Goal: Navigation & Orientation: Find specific page/section

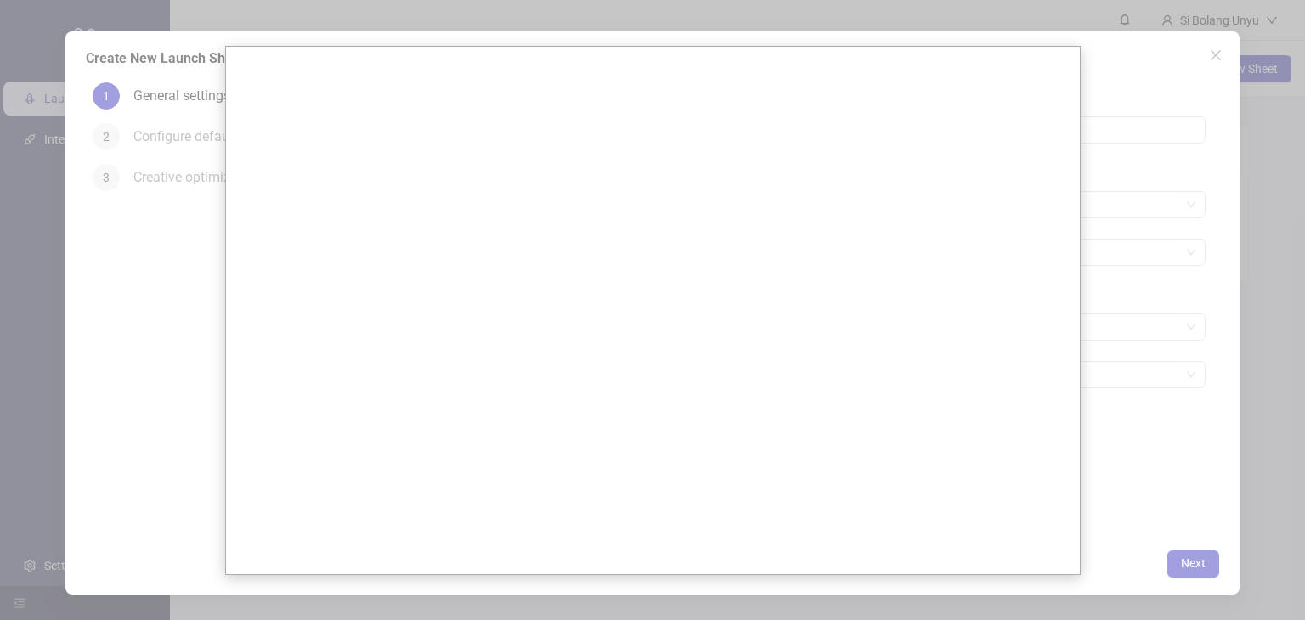
click at [1147, 229] on div at bounding box center [652, 310] width 1305 height 620
click at [1146, 229] on div at bounding box center [652, 310] width 1305 height 620
